Goal: Navigation & Orientation: Find specific page/section

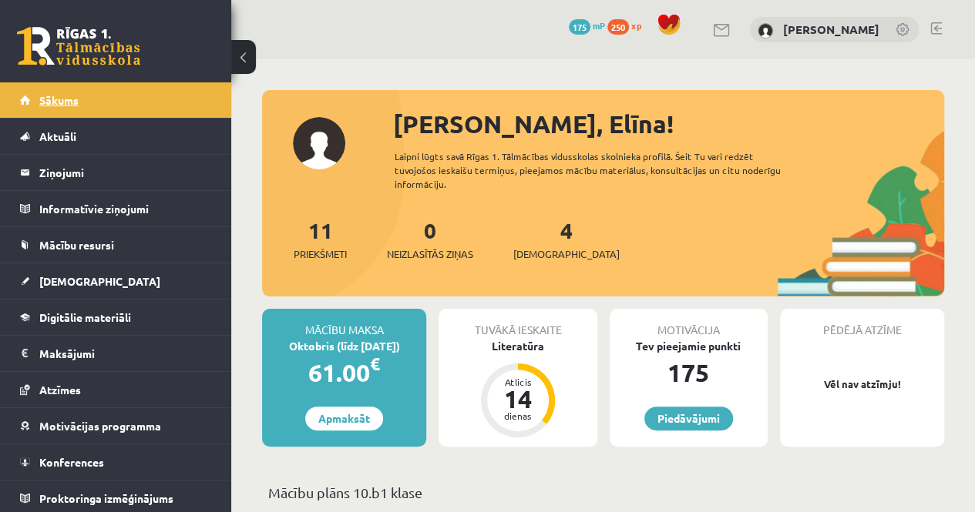
click at [106, 108] on link "Sākums" at bounding box center [116, 99] width 192 height 35
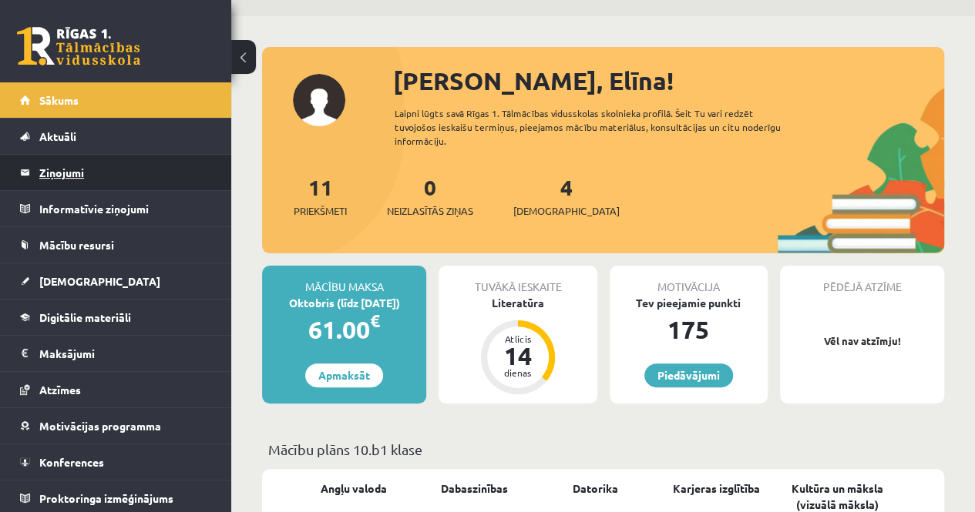
scroll to position [77, 0]
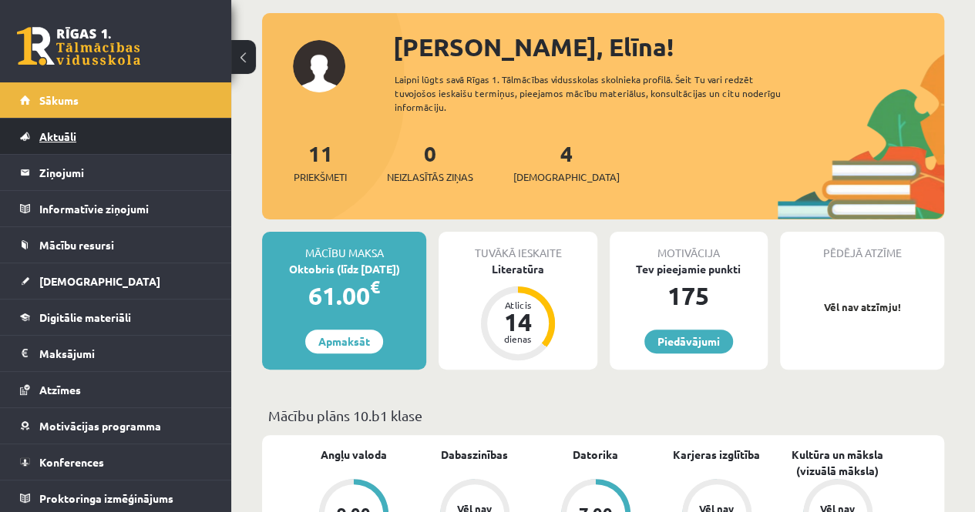
click at [66, 136] on span "Aktuāli" at bounding box center [57, 136] width 37 height 14
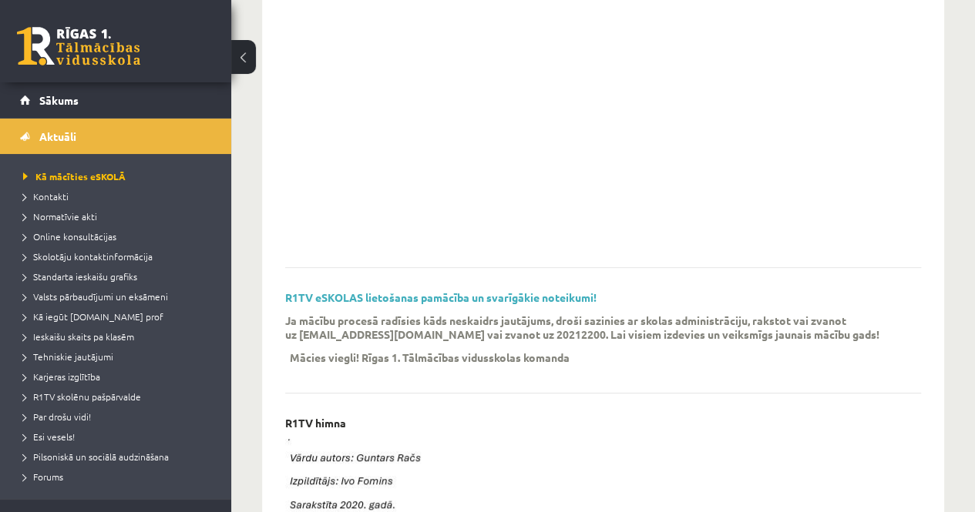
scroll to position [462, 0]
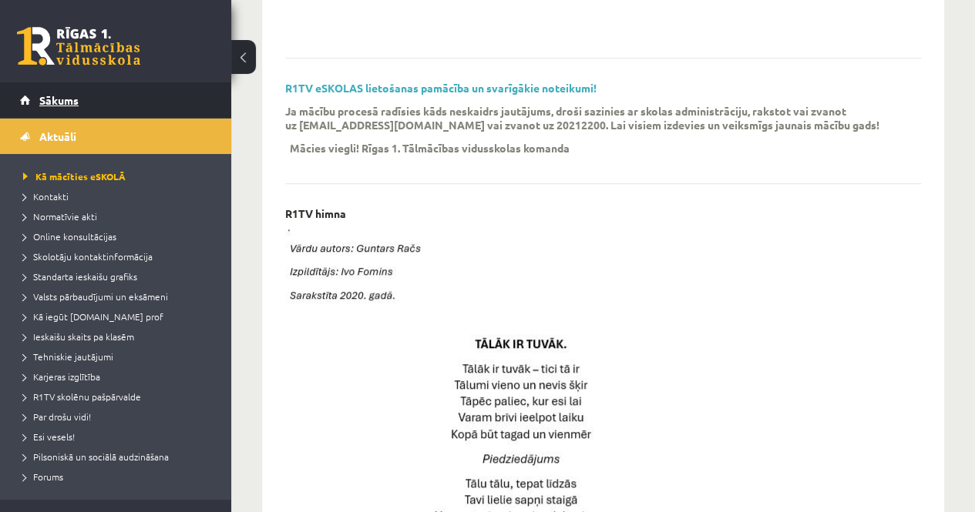
click at [71, 102] on span "Sākums" at bounding box center [58, 100] width 39 height 14
